Goal: Task Accomplishment & Management: Manage account settings

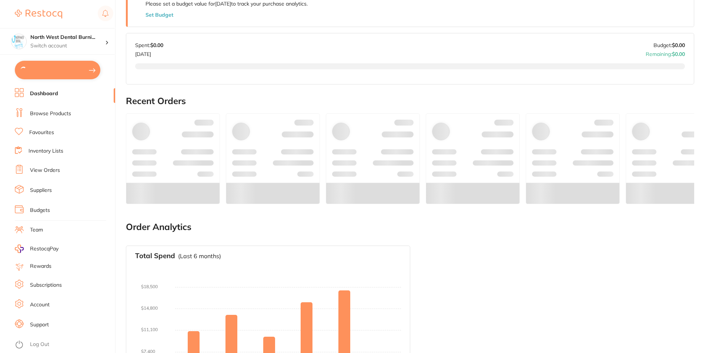
scroll to position [199, 0]
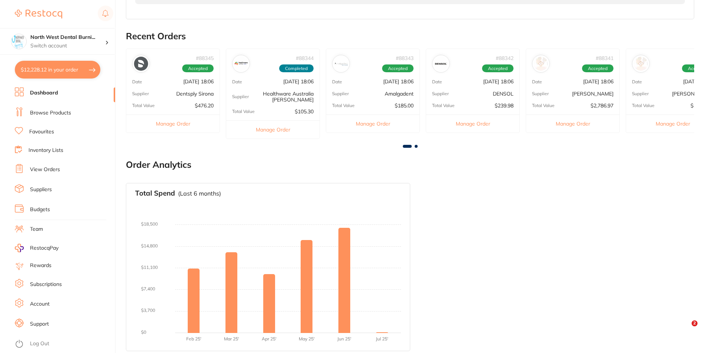
type input "3"
type input "2"
type input "3"
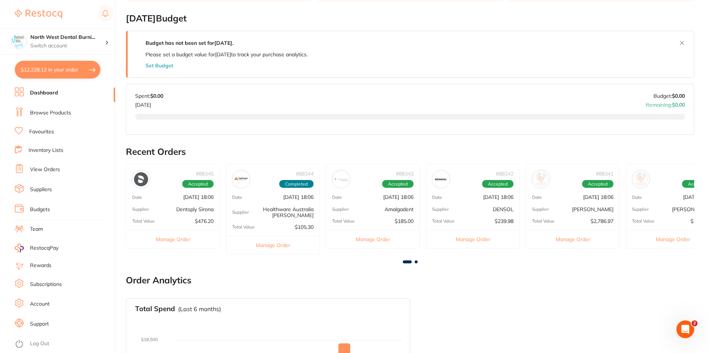
scroll to position [148, 0]
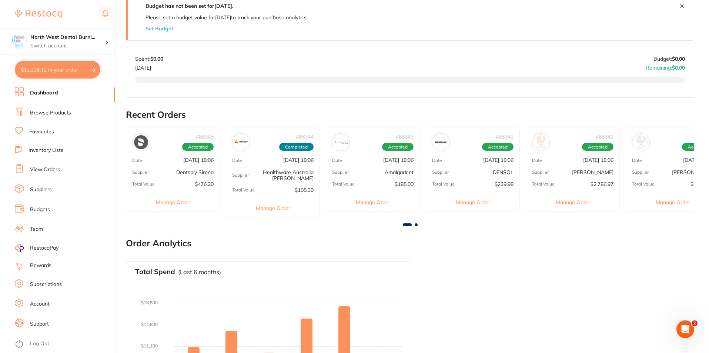
click at [40, 342] on link "Log Out" at bounding box center [39, 343] width 19 height 7
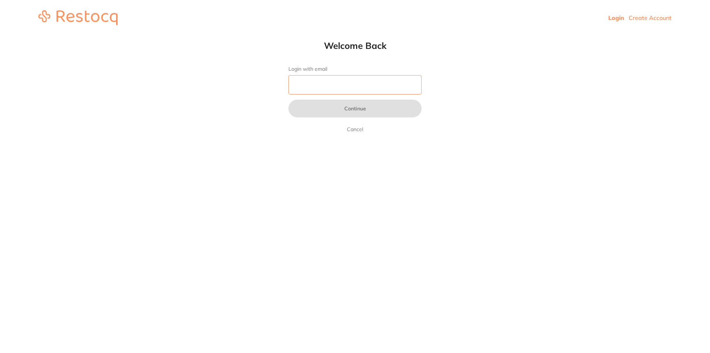
click at [305, 90] on input "Login with email" at bounding box center [355, 84] width 133 height 19
drag, startPoint x: 499, startPoint y: 264, endPoint x: 266, endPoint y: 90, distance: 291.0
click at [498, 36] on html "Login Create Account Welcome Back Login with email Continue Cancel Welcome back…" at bounding box center [355, 18] width 710 height 36
drag, startPoint x: 355, startPoint y: 83, endPoint x: 355, endPoint y: 88, distance: 5.9
click at [355, 83] on input "Login with email" at bounding box center [355, 84] width 133 height 19
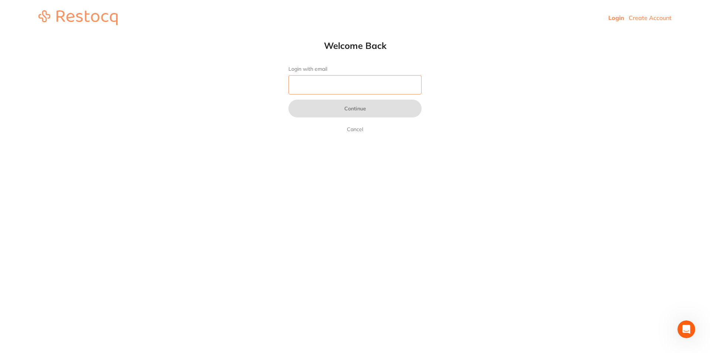
type input "[EMAIL_ADDRESS][DOMAIN_NAME]"
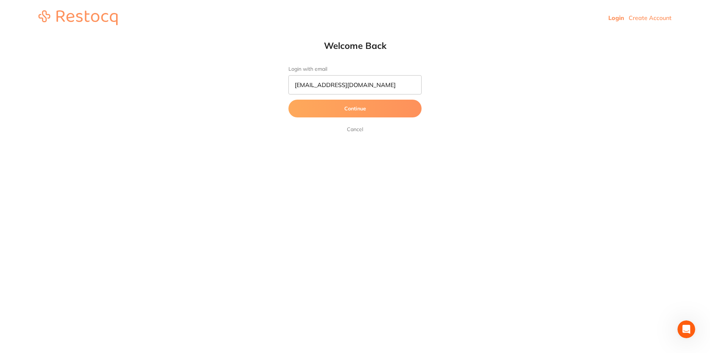
click at [320, 110] on button "Continue" at bounding box center [355, 109] width 133 height 18
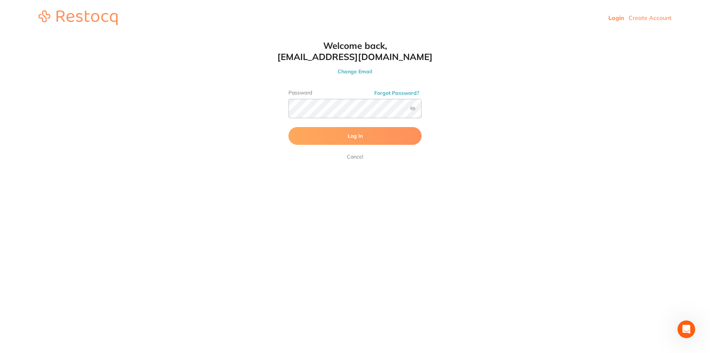
click at [343, 140] on button "Log In" at bounding box center [355, 136] width 133 height 18
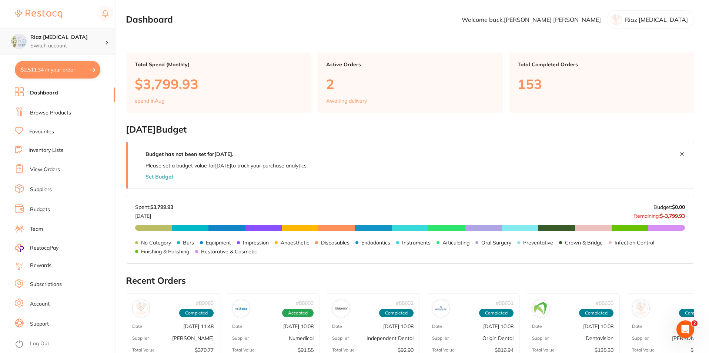
click at [87, 37] on h4 "Riaz [MEDICAL_DATA]" at bounding box center [67, 37] width 75 height 7
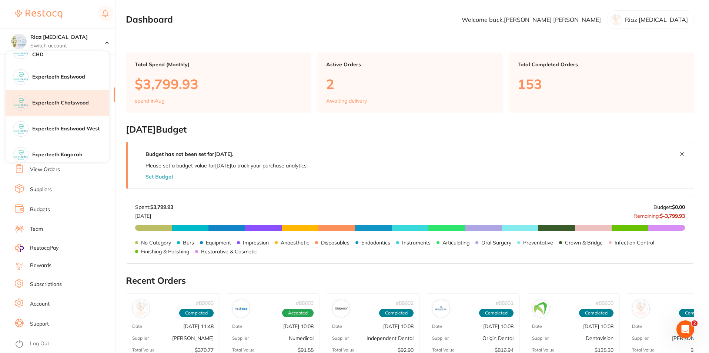
scroll to position [111, 0]
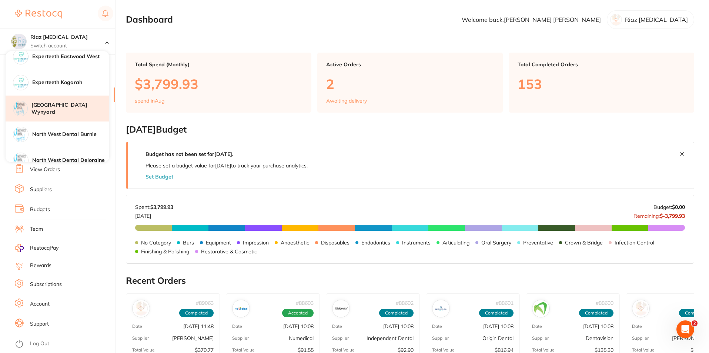
click at [55, 111] on h4 "[GEOGRAPHIC_DATA] Wynyard" at bounding box center [70, 108] width 78 height 14
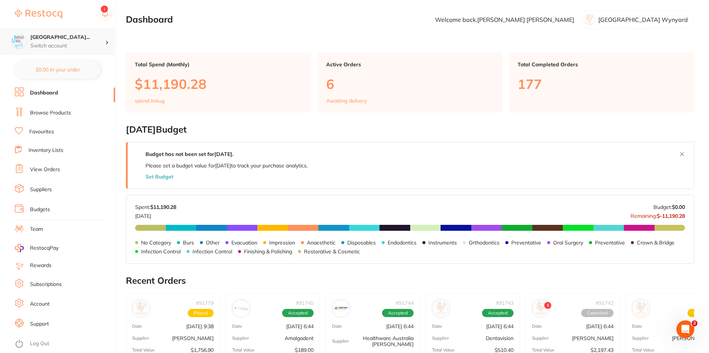
click at [94, 43] on p "Switch account" at bounding box center [67, 45] width 75 height 7
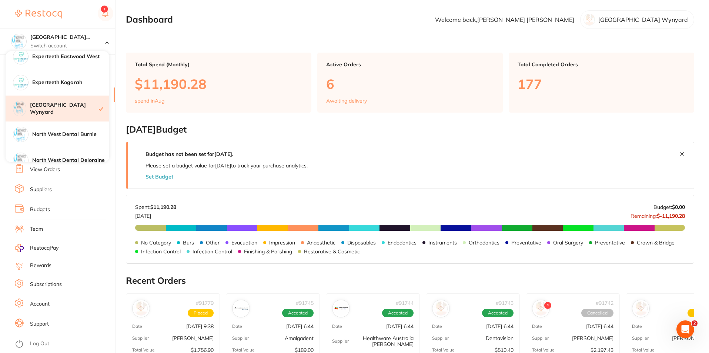
scroll to position [148, 0]
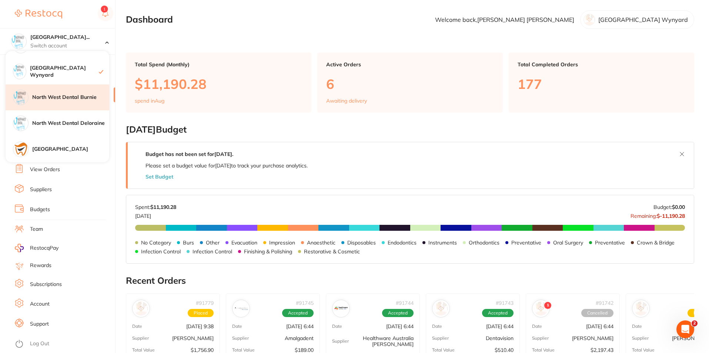
click at [75, 101] on h4 "North West Dental Burnie" at bounding box center [70, 97] width 77 height 7
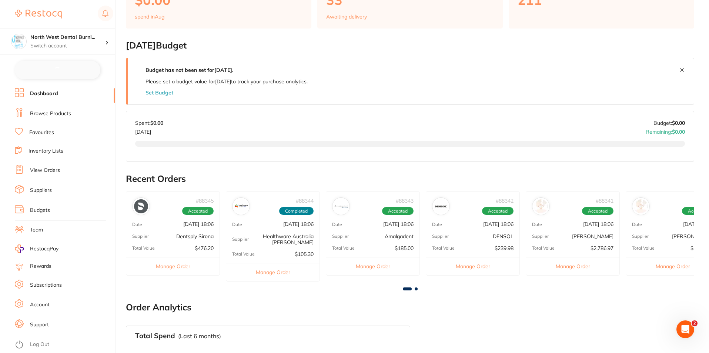
scroll to position [148, 0]
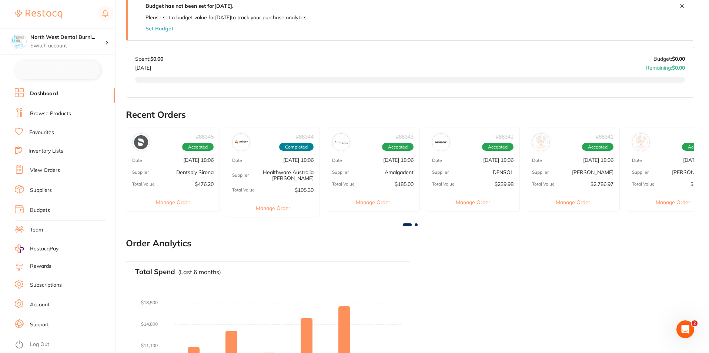
checkbox input "false"
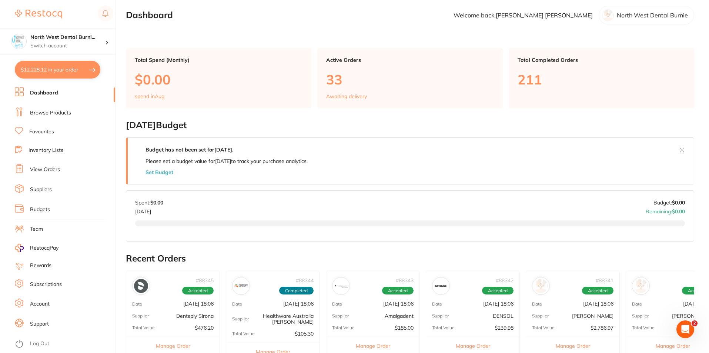
scroll to position [0, 0]
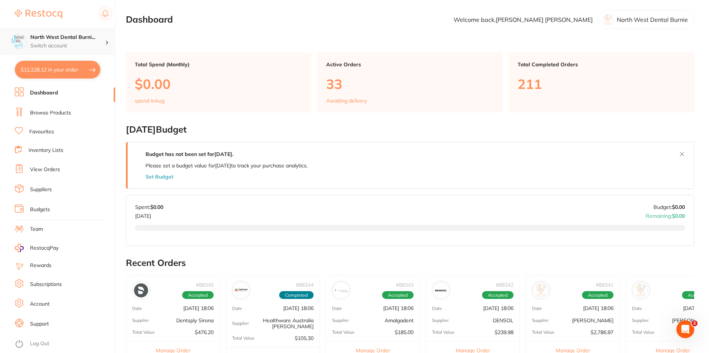
click at [83, 41] on div "North West Dental Burni... Switch account" at bounding box center [67, 42] width 75 height 16
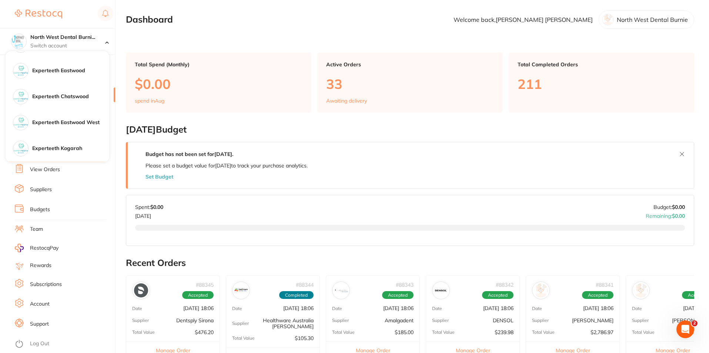
scroll to position [111, 0]
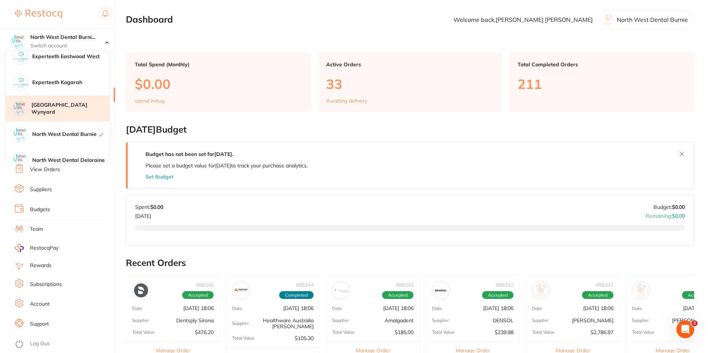
click at [71, 107] on h4 "[GEOGRAPHIC_DATA] Wynyard" at bounding box center [70, 108] width 78 height 14
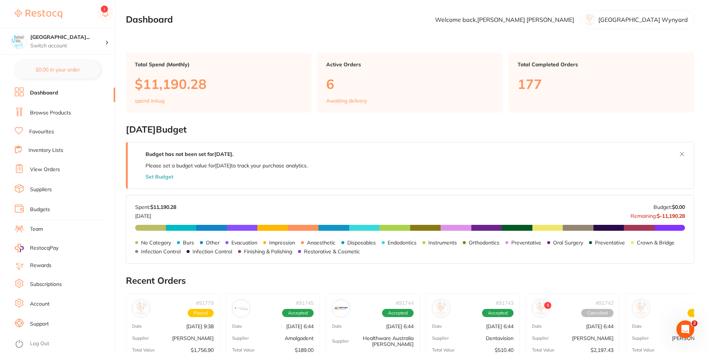
click at [36, 169] on link "View Orders" at bounding box center [45, 169] width 30 height 7
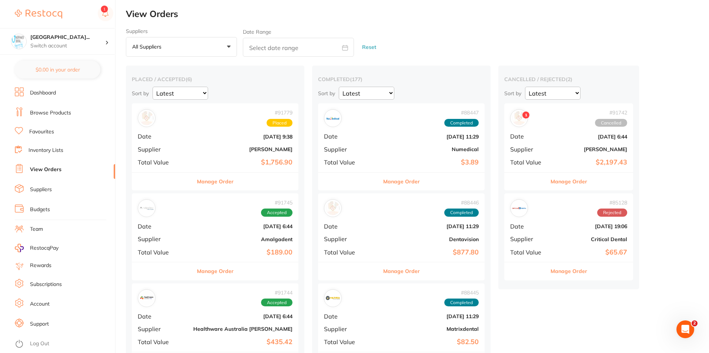
click at [33, 98] on li "Dashboard" at bounding box center [65, 92] width 100 height 11
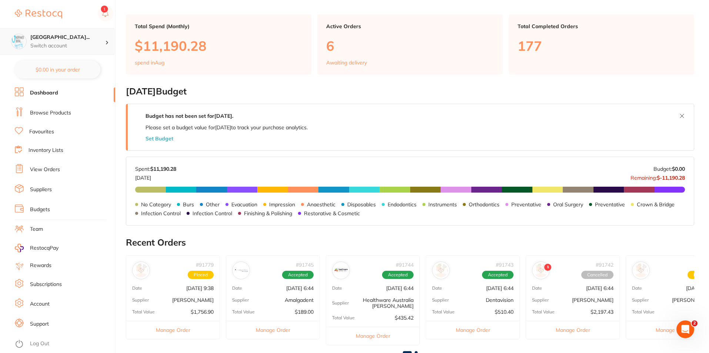
scroll to position [74, 0]
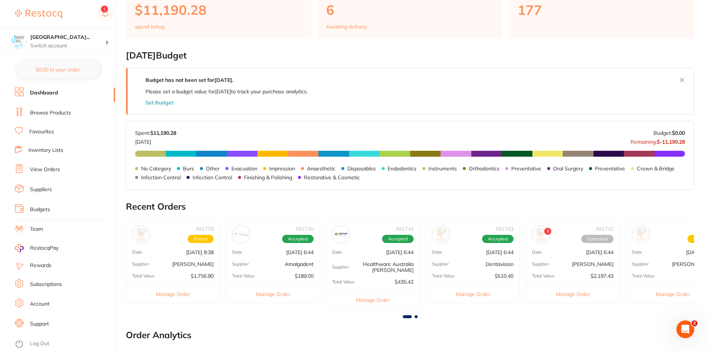
click at [54, 168] on link "View Orders" at bounding box center [45, 169] width 30 height 7
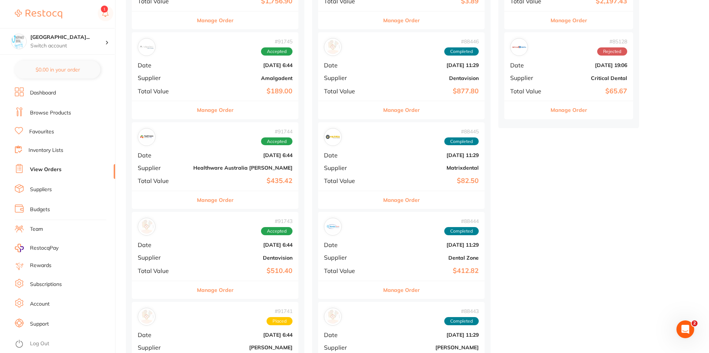
scroll to position [148, 0]
